Goal: Obtain resource: Download file/media

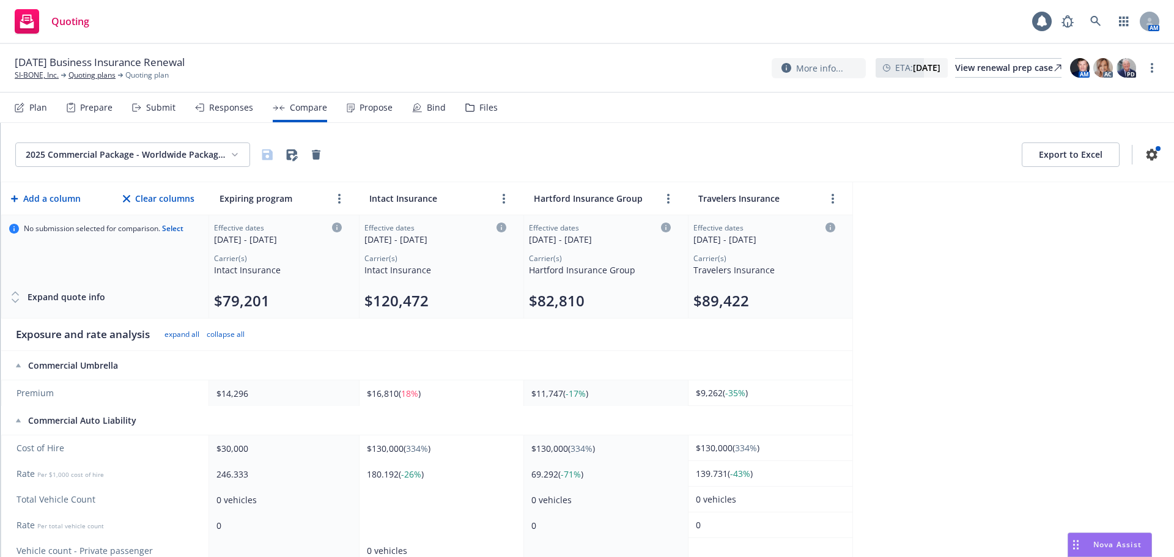
click at [174, 156] on html "Quoting 1 AM [DATE] Business Insurance Renewal SI-BONE, Inc. Quoting plans Quot…" at bounding box center [587, 278] width 1174 height 557
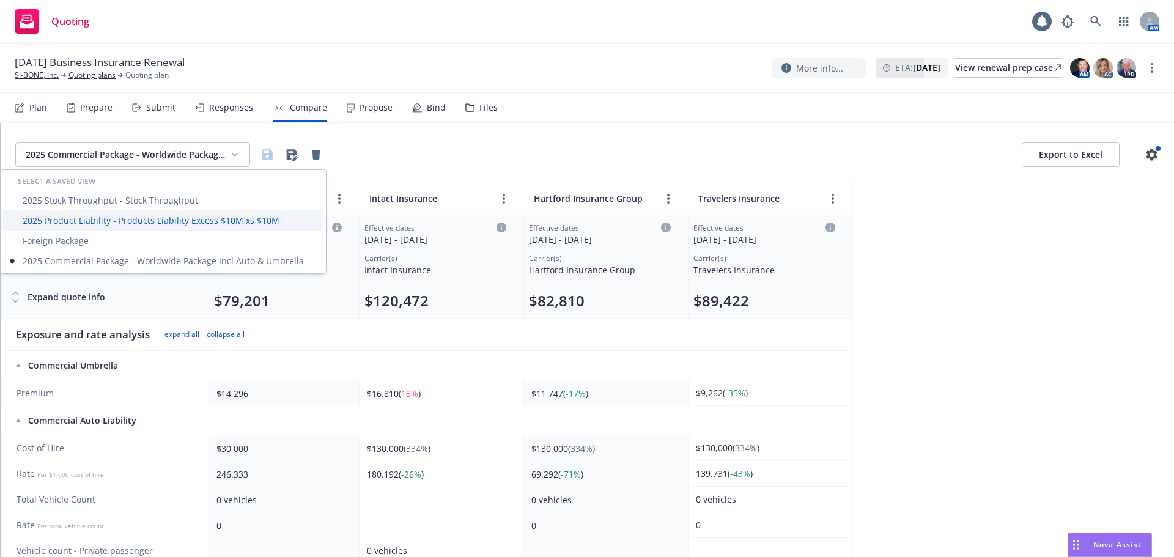
click at [150, 219] on div "2025 Product Liability - Products Liability Excess $10M xs $10M" at bounding box center [163, 220] width 320 height 20
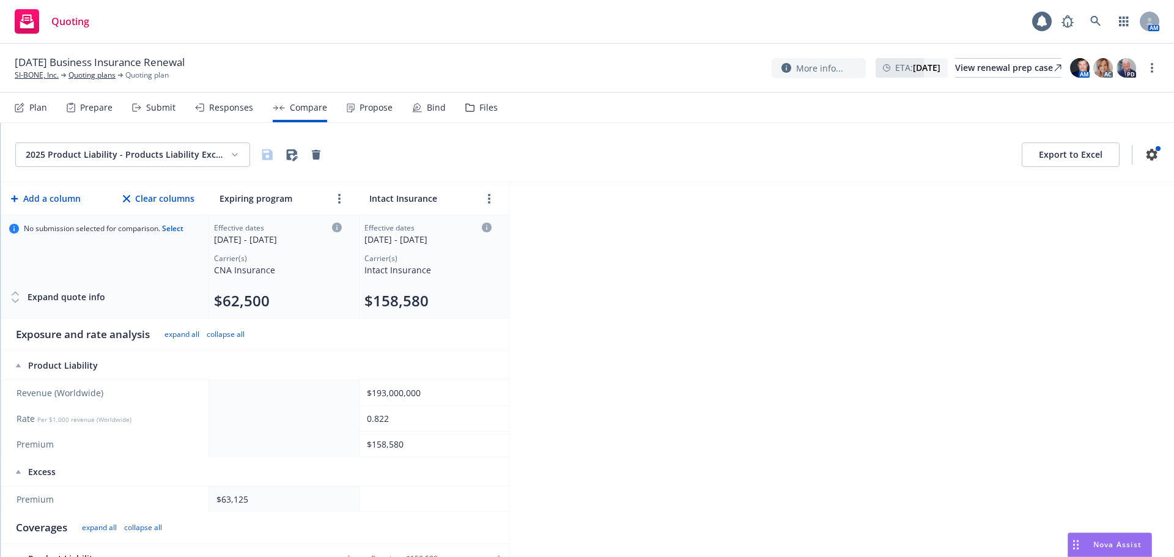
click at [71, 196] on button "Add a column" at bounding box center [46, 198] width 75 height 24
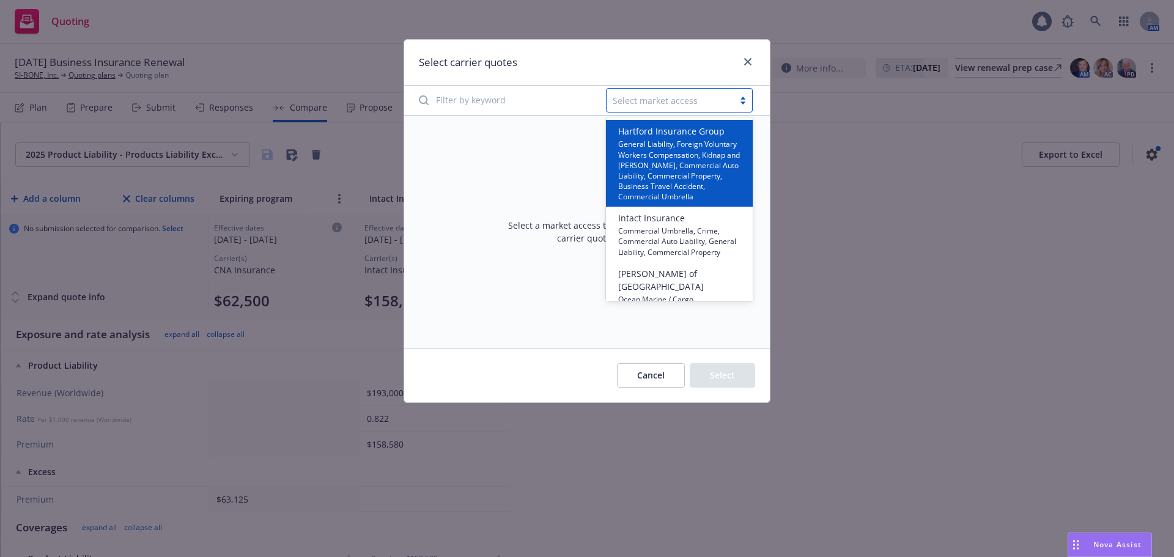
click at [655, 90] on div "Select market access" at bounding box center [679, 100] width 147 height 24
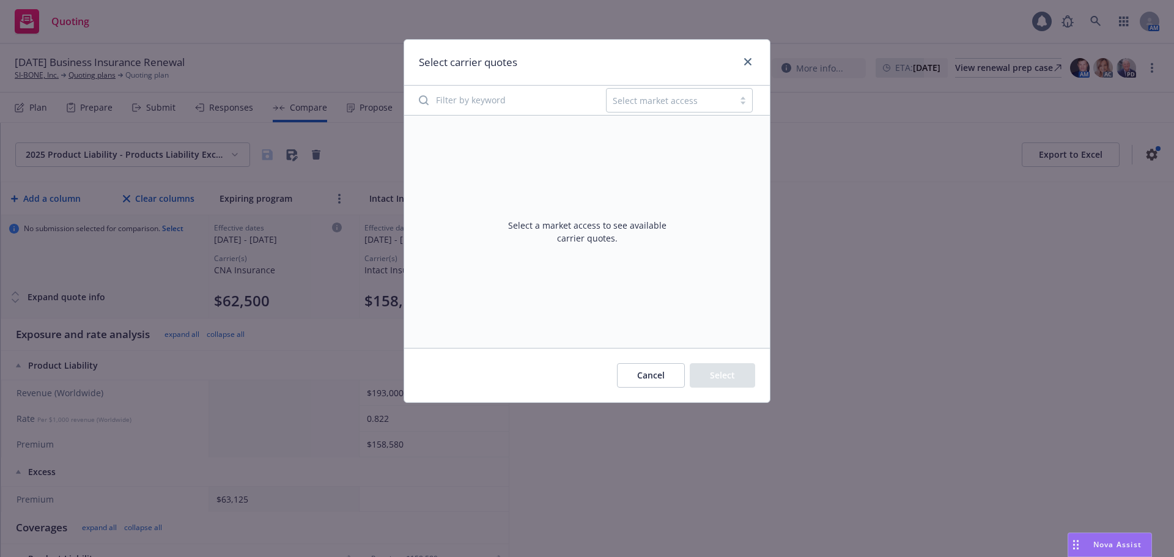
click at [523, 163] on div "Select a market access to see available carrier quotes." at bounding box center [586, 232] width 365 height 232
click at [743, 62] on link "close" at bounding box center [747, 61] width 15 height 15
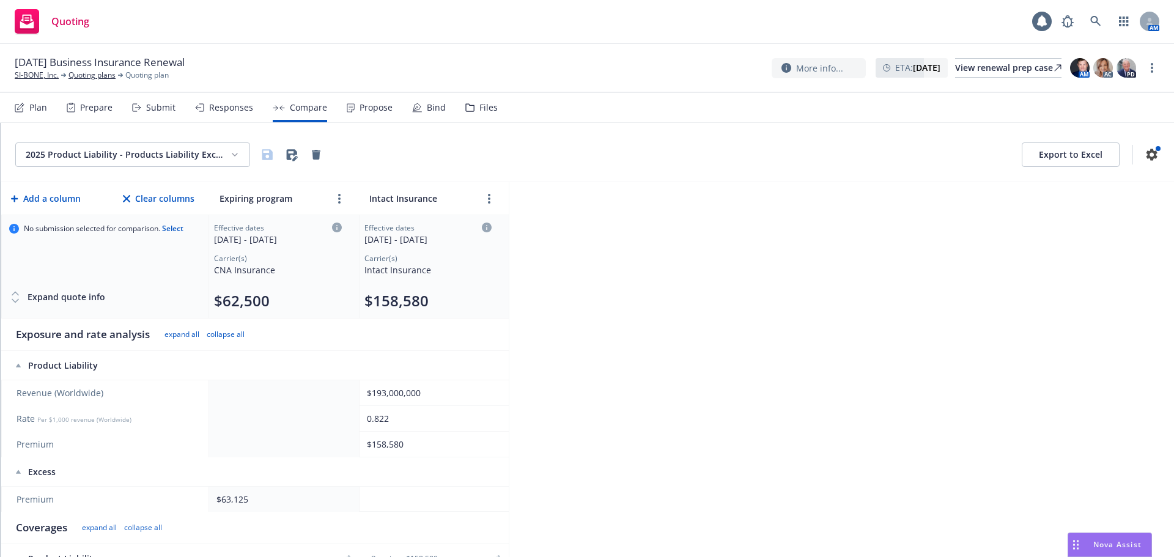
click at [183, 153] on html "Quoting 1 AM [DATE] Business Insurance Renewal SI-BONE, Inc. Quoting plans Quot…" at bounding box center [587, 278] width 1174 height 557
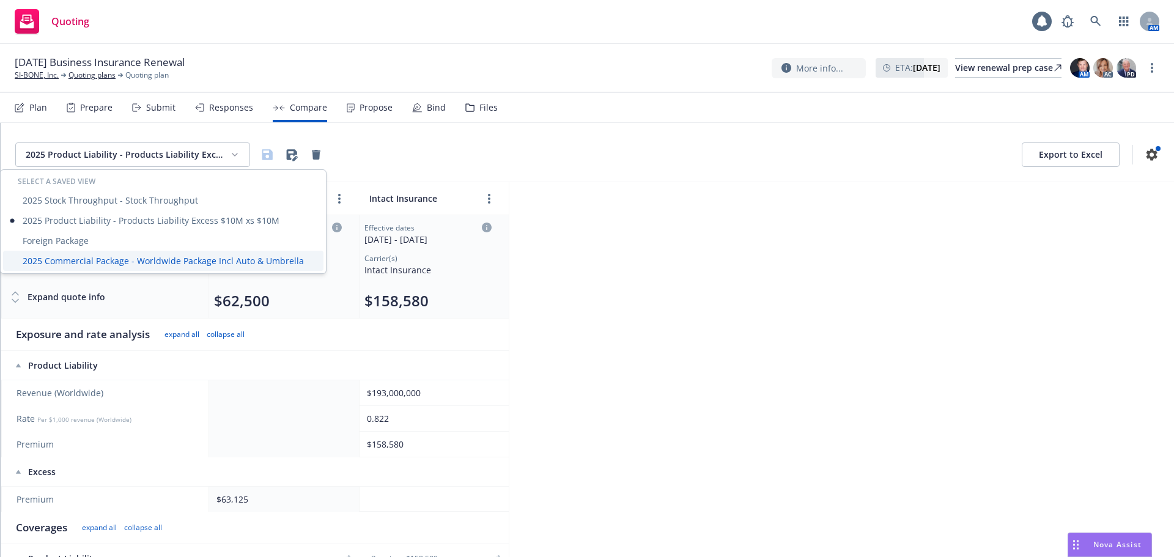
click at [129, 257] on div "2025 Commercial Package - Worldwide Package Incl Auto & Umbrella" at bounding box center [163, 261] width 320 height 20
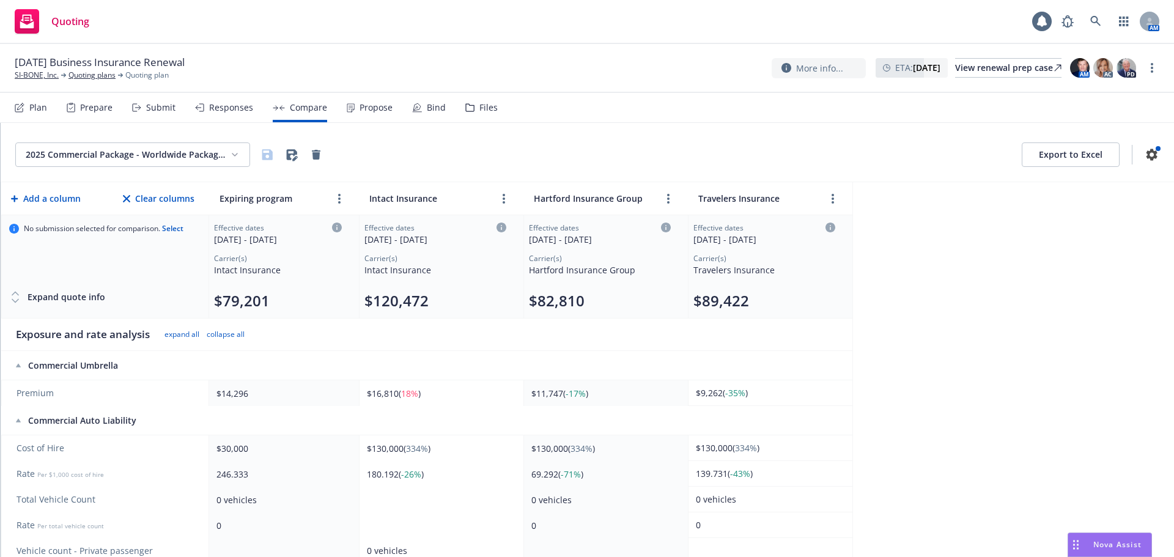
click at [1063, 150] on button "Export to Excel" at bounding box center [1070, 154] width 98 height 24
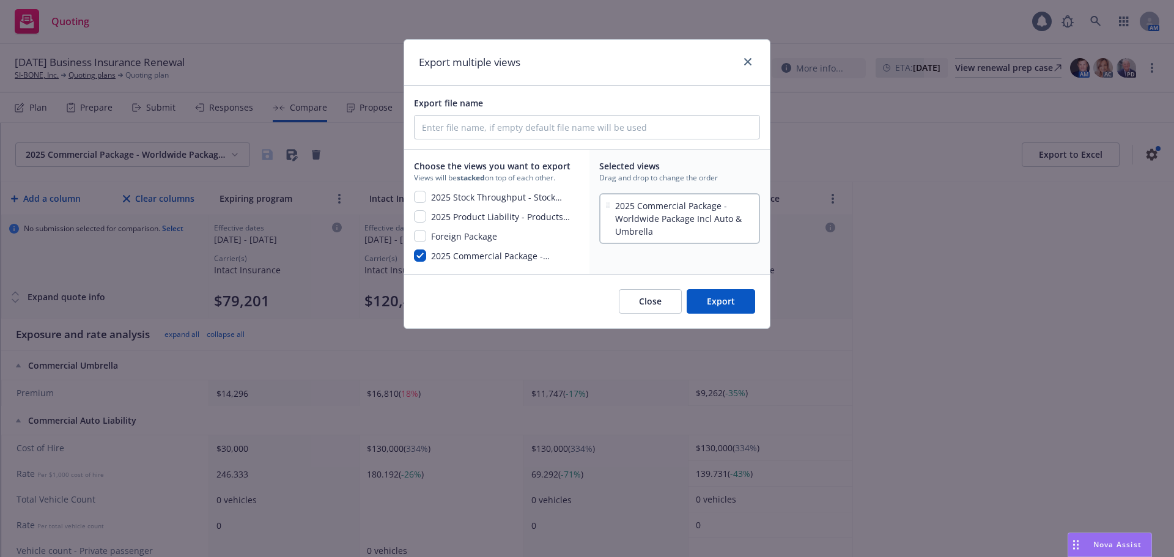
click at [732, 295] on button "Export" at bounding box center [720, 301] width 68 height 24
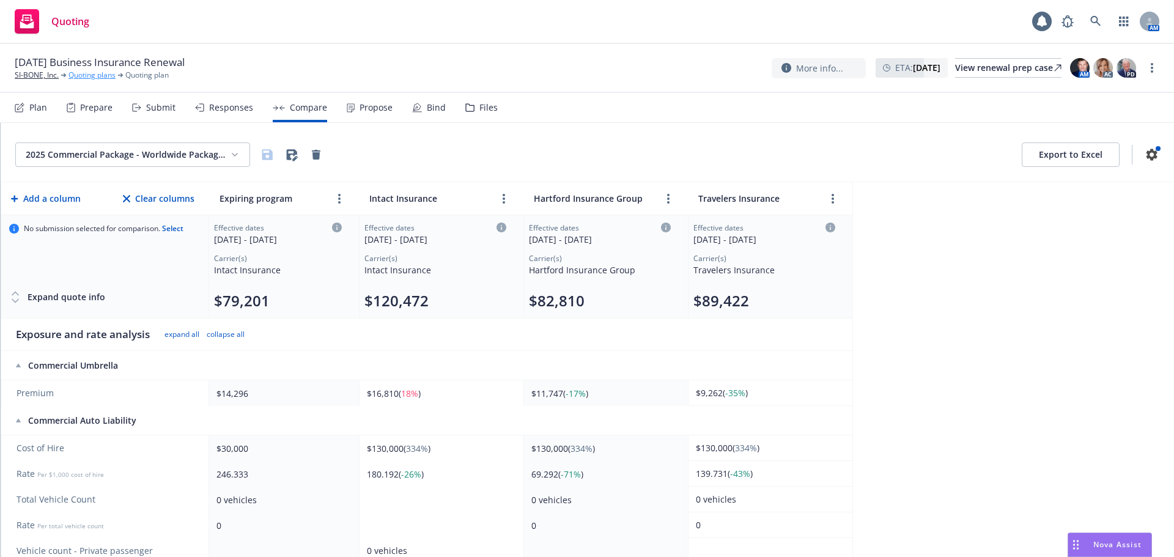
click at [92, 73] on link "Quoting plans" at bounding box center [91, 75] width 47 height 11
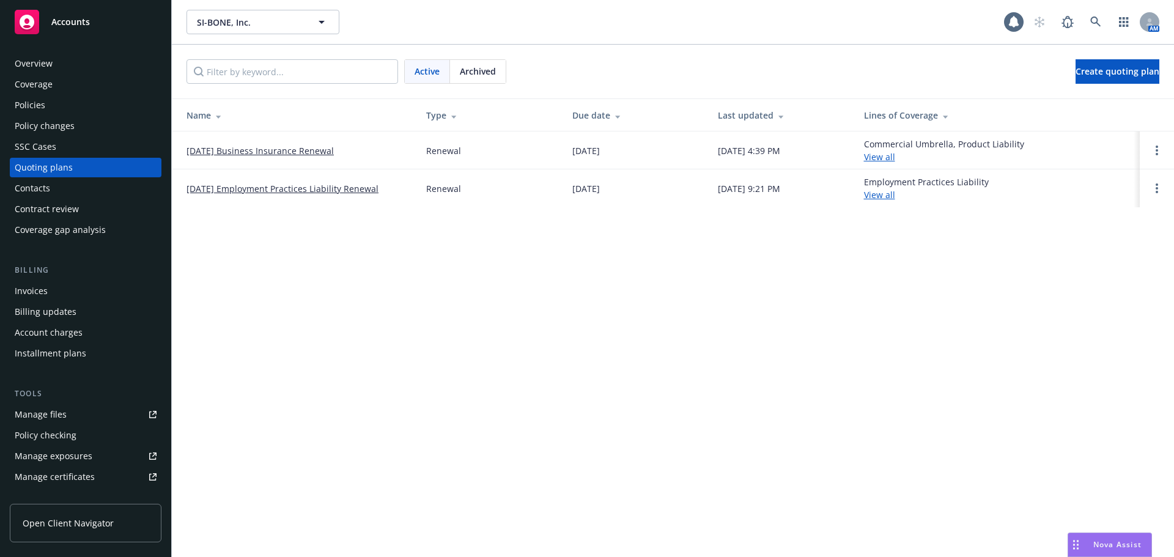
click at [32, 96] on div "Policies" at bounding box center [30, 105] width 31 height 20
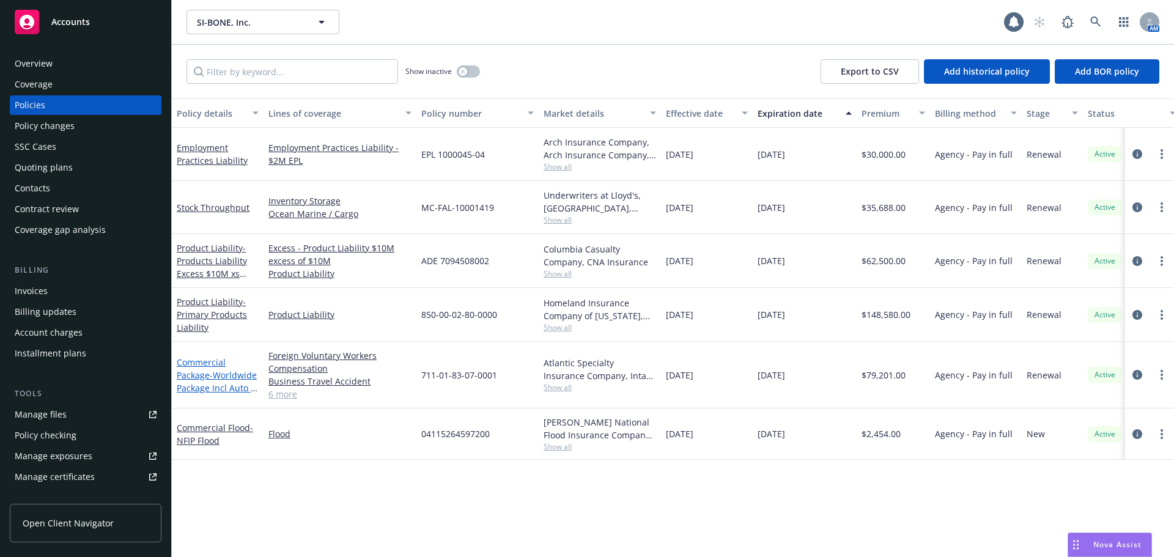
click at [199, 365] on link "Commercial Package - Worldwide Package Incl Auto & Umbrella" at bounding box center [217, 381] width 80 height 50
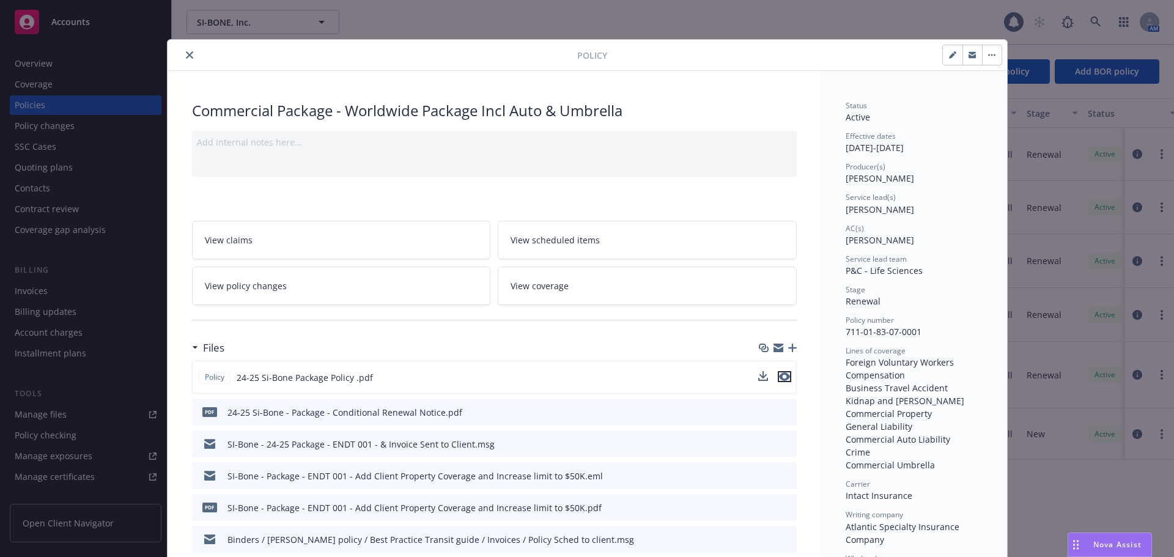
click at [779, 373] on icon "preview file" at bounding box center [784, 376] width 11 height 9
click at [182, 53] on button "close" at bounding box center [189, 55] width 15 height 15
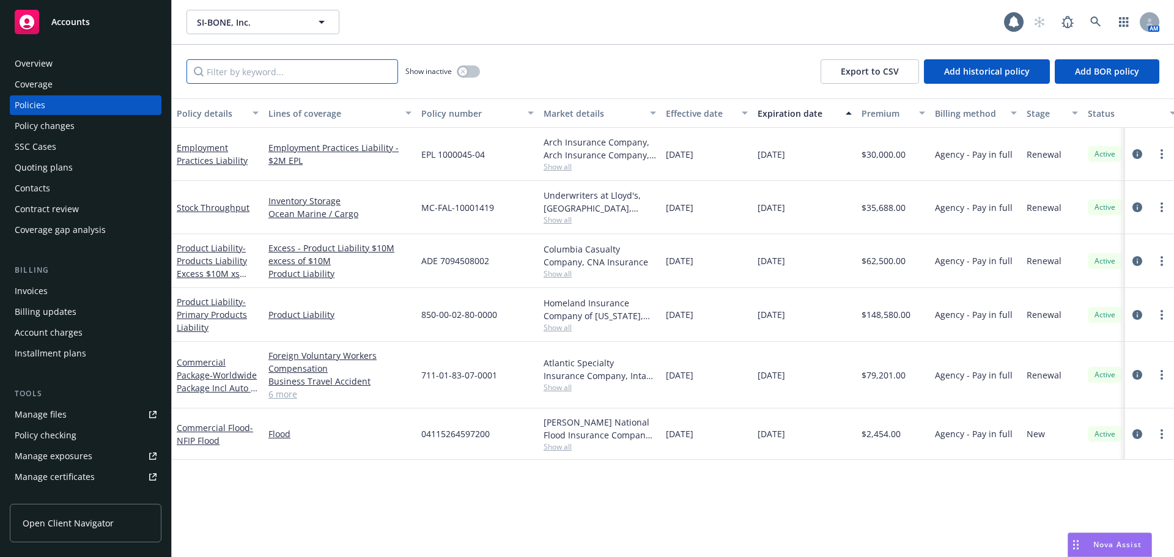
click at [224, 71] on input "Filter by keyword..." at bounding box center [291, 71] width 211 height 24
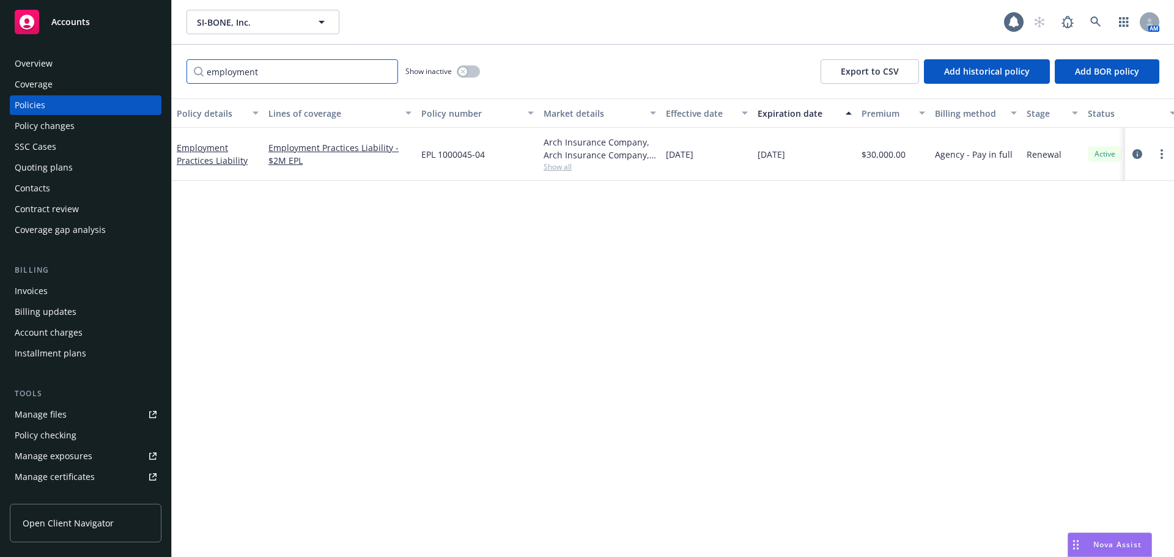
scroll to position [0, 178]
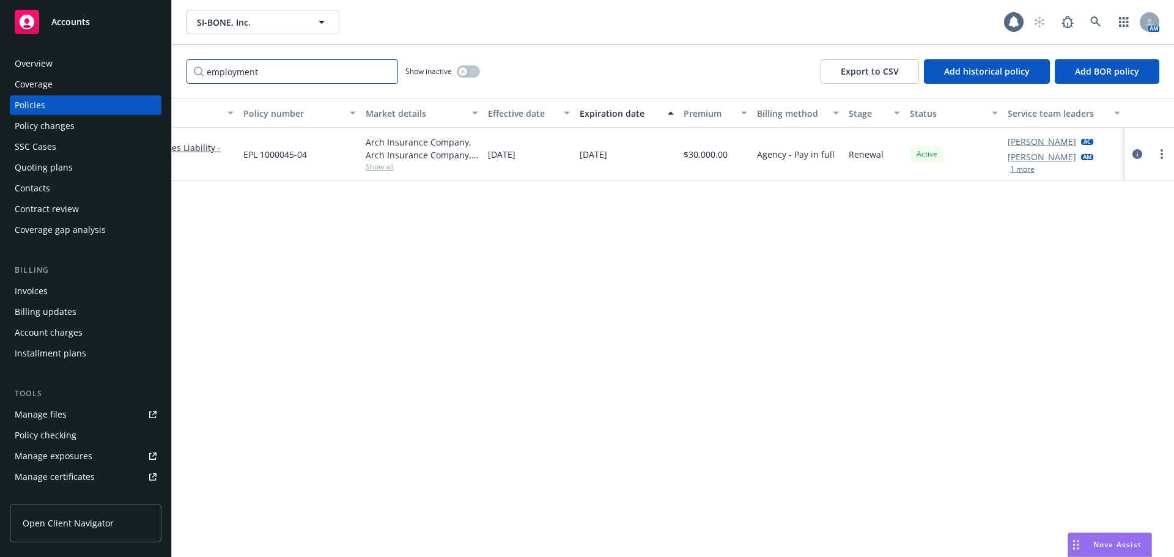
type input "employment"
